Goal: Book appointment/travel/reservation

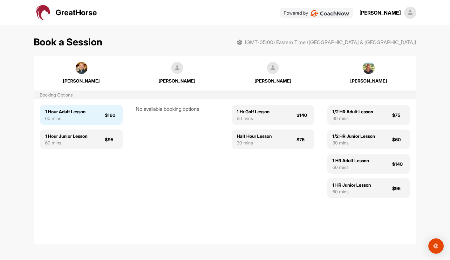
click at [65, 121] on div "60 mins" at bounding box center [65, 118] width 40 height 7
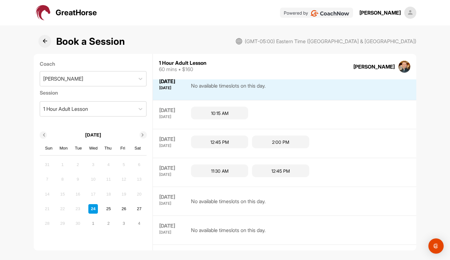
scroll to position [10, 0]
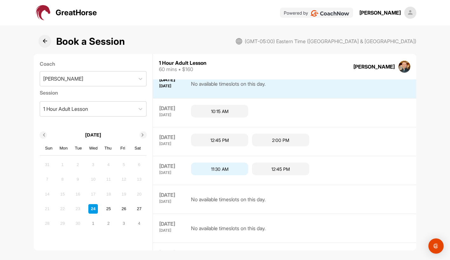
click at [231, 170] on div "11:30 AM" at bounding box center [219, 169] width 57 height 13
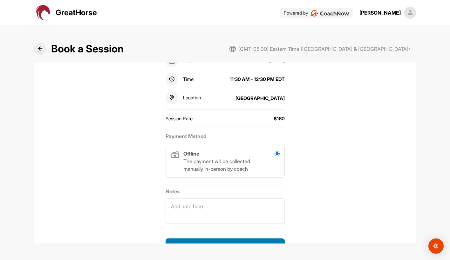
scroll to position [125, 0]
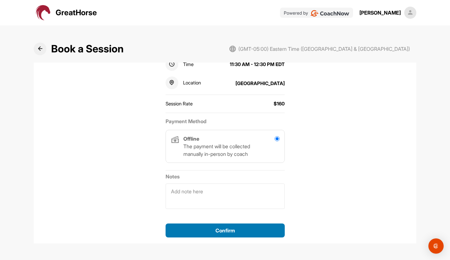
click at [214, 229] on div "Confirm" at bounding box center [225, 231] width 109 height 8
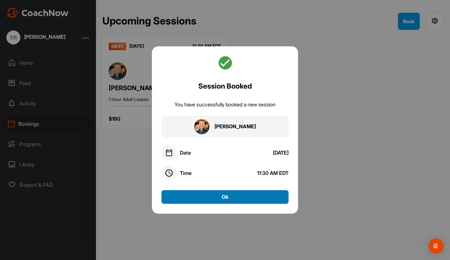
click at [229, 198] on button "Ok" at bounding box center [224, 197] width 127 height 14
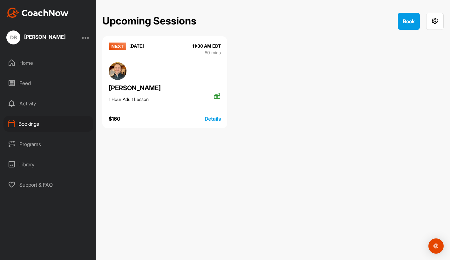
click at [210, 121] on div "Details" at bounding box center [213, 119] width 16 height 8
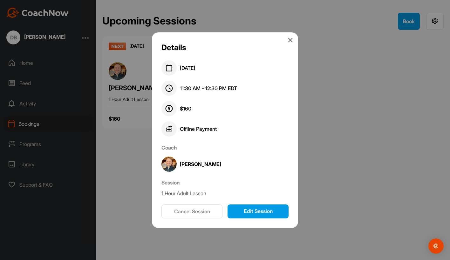
click at [265, 213] on button "Edit Session" at bounding box center [258, 212] width 61 height 14
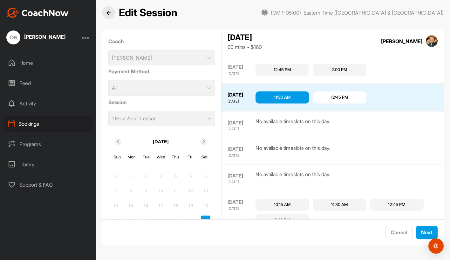
scroll to position [51, 0]
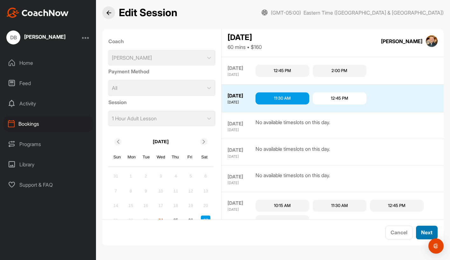
click at [421, 235] on span "Next" at bounding box center [426, 232] width 11 height 6
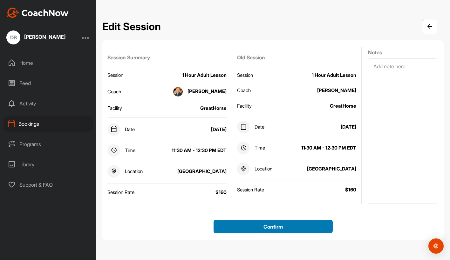
click at [275, 228] on span "Confirm" at bounding box center [272, 227] width 19 height 6
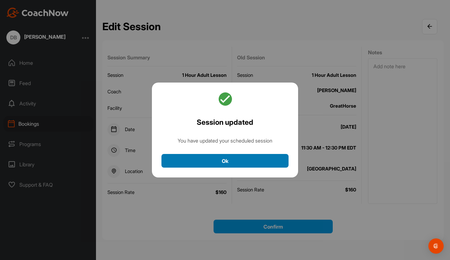
click at [246, 159] on button "Ok" at bounding box center [224, 161] width 127 height 14
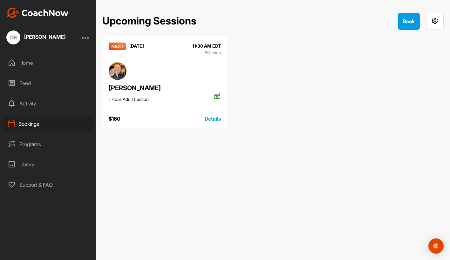
click at [113, 67] on img at bounding box center [118, 71] width 18 height 18
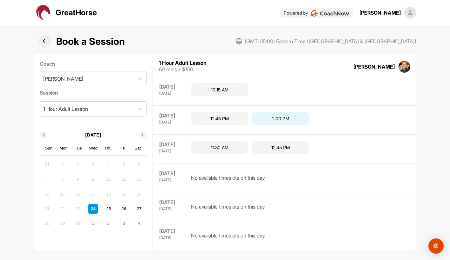
scroll to position [33, 0]
